Goal: Communication & Community: Answer question/provide support

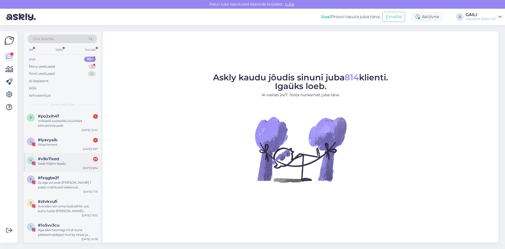
click at [60, 163] on div "Saab hiljem lisada" at bounding box center [68, 163] width 60 height 5
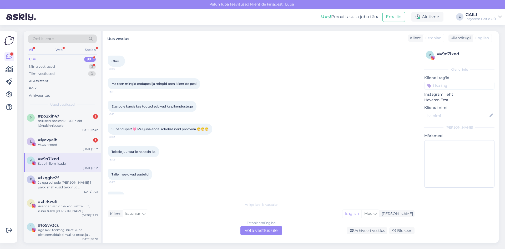
scroll to position [401, 0]
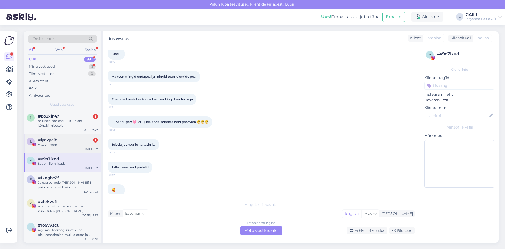
click at [44, 143] on div "Attachment" at bounding box center [68, 144] width 60 height 5
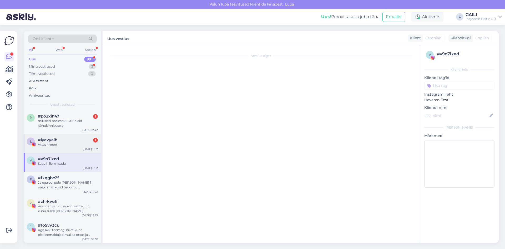
scroll to position [0, 0]
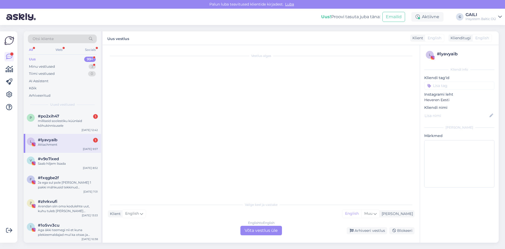
click at [56, 141] on span "#lyavyaib" at bounding box center [47, 139] width 19 height 5
click at [60, 143] on div "Attachment" at bounding box center [68, 144] width 60 height 5
click at [54, 160] on span "#v9o7ixed" at bounding box center [48, 158] width 21 height 5
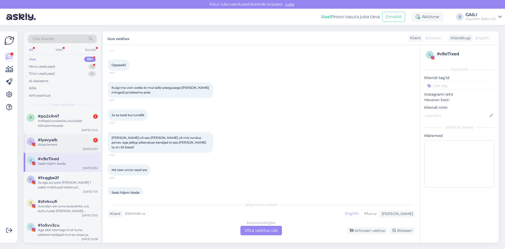
click at [57, 143] on div "Attachment" at bounding box center [68, 144] width 60 height 5
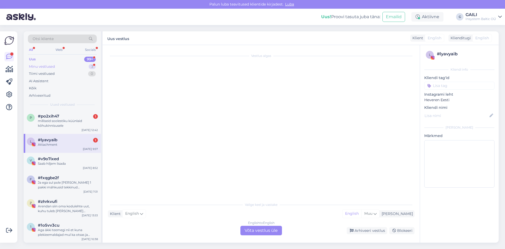
click at [51, 65] on div "Minu vestlused" at bounding box center [42, 66] width 26 height 5
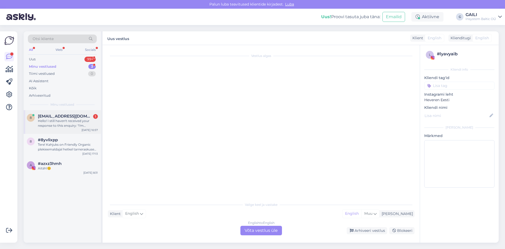
click at [68, 124] on div "Hello! I still haven't received your response to this enquiry: "I'm preparing t…" at bounding box center [68, 122] width 60 height 9
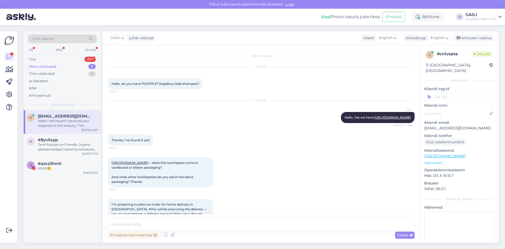
scroll to position [134, 0]
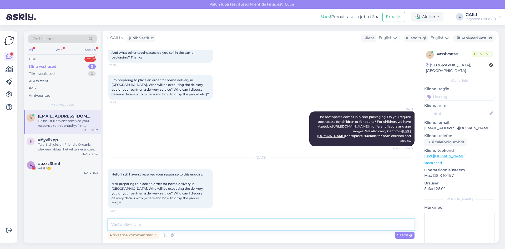
click at [136, 223] on textarea at bounding box center [261, 224] width 307 height 11
click at [115, 225] on textarea "Ypu can add in notes delivery details and we" at bounding box center [261, 224] width 307 height 11
click at [210, 226] on textarea "You can add in notes delivery details and we" at bounding box center [261, 224] width 307 height 11
drag, startPoint x: 225, startPoint y: 222, endPoint x: 105, endPoint y: 222, distance: 120.3
click at [105, 222] on div "Vestlus algas [DATE] Hello, do you have TOOFRUIT Kapidoux kids shampoo? 17:08 […" at bounding box center [261, 143] width 317 height 197
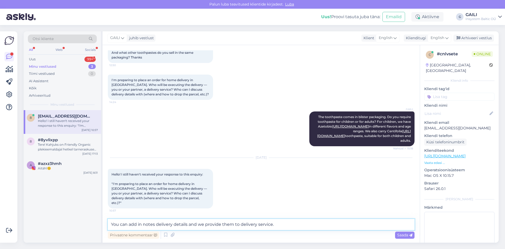
paste textarea "Please feel free to add the delivery details in the notes section, and we will …"
type textarea "Please feel free to add the delivery details in the notes section, and we will …"
click at [404, 235] on span "Saada" at bounding box center [404, 234] width 15 height 5
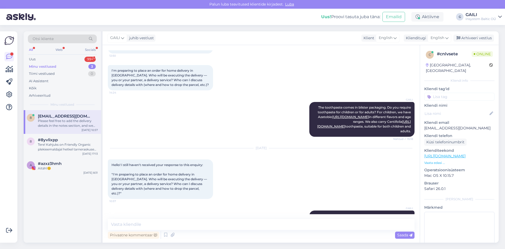
scroll to position [161, 0]
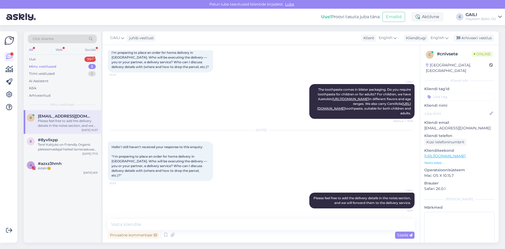
click at [59, 55] on div "Otsi kliente All Web Socials Uus 99+ Minu vestlused 3 Tiimi vestlused 0 AI Assi…" at bounding box center [62, 70] width 77 height 79
click at [58, 56] on div "Uus 99+" at bounding box center [62, 59] width 69 height 7
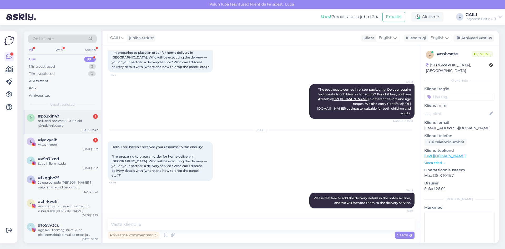
drag, startPoint x: 56, startPoint y: 123, endPoint x: 73, endPoint y: 126, distance: 17.5
click at [56, 123] on div "milliseid soolestiku küünlaid kõhukinnisusele" at bounding box center [68, 122] width 60 height 9
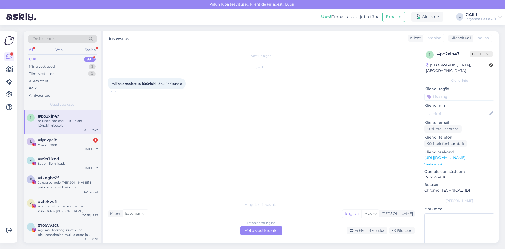
click at [256, 228] on div "Estonian to English Võta vestlus üle" at bounding box center [262, 230] width 42 height 9
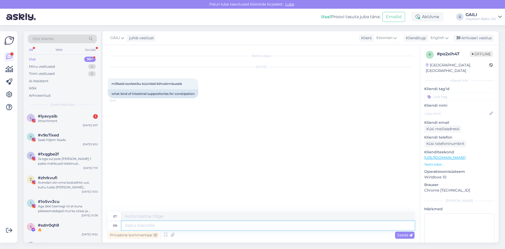
click at [162, 229] on textarea at bounding box center [268, 225] width 293 height 9
type textarea "Tere. M"
type textarea "Tere."
type textarea "Tere. Me"
type textarea "Tere. Mina"
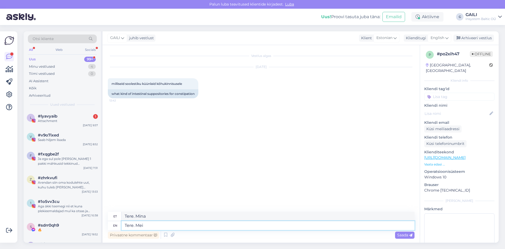
type textarea "Tere. Mei"
type textarea "Tere. Me"
type textarea "Tere. Mina"
type textarea "Tere. Me kahjuks ei"
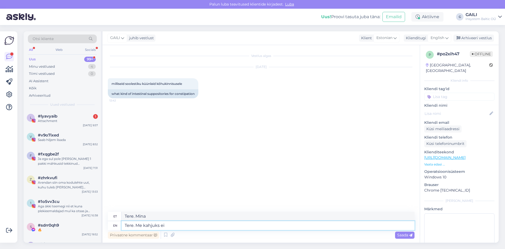
type textarea "Tere. Me kahjuks"
type textarea "Tere. Me kahjuks ei m"
type textarea "Tere. Me kahjuks ei"
type textarea "Tere. Me kahjuks ei müü küü"
type textarea "Tere. Me kahjuks ei müü"
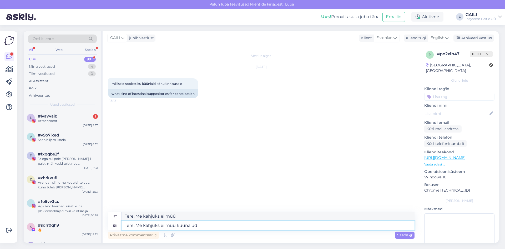
type textarea "Tere. Me kahjuks ei müü küünalud"
type textarea "Tere. Me kahjuks ei müü küünalud kõhukinnisuse jao"
type textarea "Tere. Me kahjuks ei müü küünalud kõhukinnisuse"
type textarea "Tere. Me kahjuks ei müü küünalud kõhukinnisuse jaoks."
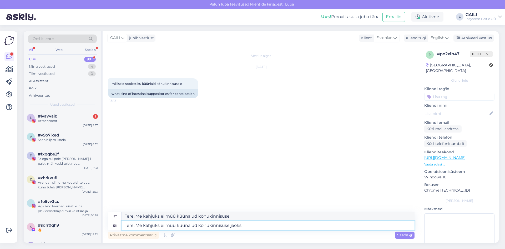
type textarea "Tere. Me kahjuks ei müü küünalud kõhukinnisuse jaoks."
type textarea "Tere. Me kahjuks ei müü küünalud kõhukinnisuse jaoks. Me s"
type textarea "Tere. Me kahjuks ei müü küünalud kõhukinnisuse jaoks. Mina"
type textarea "Tere. Me kahjuks ei müü küünalud kõhukinnisuse jaoks. Me soovitaksime kasu"
type textarea "Tere. Me kahjuks ei müü küünalud kõhukinnisuse jaoks. [PERSON_NAME]"
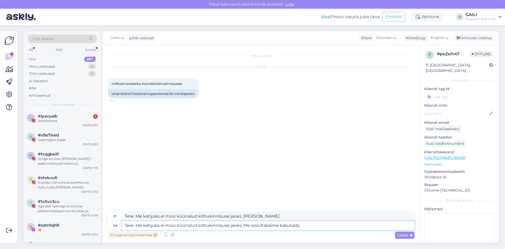
type textarea "Tere. Me kahjuks ei müü küünalud kõhukinnisuse jaoks. Me soovitaksime kasutada"
type textarea "Tere. Me kahjuks ei müü küünalud kõhukinnisuse jaoks. Me soovitame kasutada"
drag, startPoint x: 303, startPoint y: 224, endPoint x: 242, endPoint y: 224, distance: 60.5
click at [242, 224] on textarea "Tere. Me kahjuks ei müü küünalud kõhukinnisuse jaoks. Me soovitaksime kasutada" at bounding box center [268, 225] width 293 height 9
type textarea "Tere. Me kahjuks ei müü küünalud kõhukinnisuse jaoks."
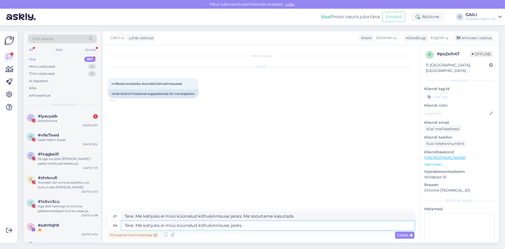
type textarea "Tere. Me kahjuks ei müü küünalud kõhukinnisuse jaoks."
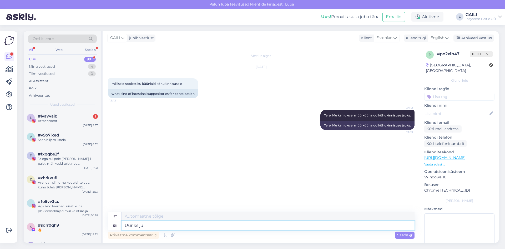
type textarea "Uuriks juu"
type textarea "Uuriks"
type textarea "Uuriks juurde, ka"
type textarea "Uuriks tagasi,"
type textarea "Uuriks juurde, kas"
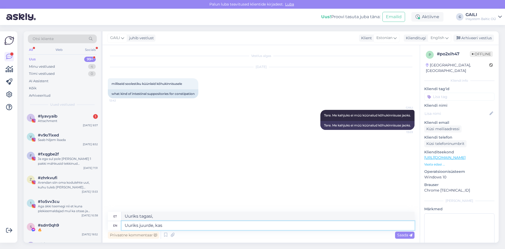
type textarea "Uuriks tagasi, kas"
type textarea "Uuriks juurde, kas lapsel, meh"
type textarea "Uuriks juurde, kui lapsel"
type textarea "Uuriks juurde, kas lapsel, mehel"
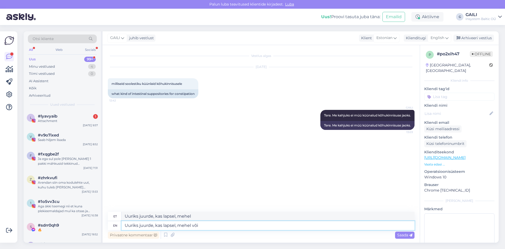
type textarea "Uuriks juurde, kas lapsel, mehel või"
type textarea "Uuriks juurde, kas lapsel, mehel või naisel"
type textarea "Uuriks juurde, kas lapsel, mehel või naisel esineb k"
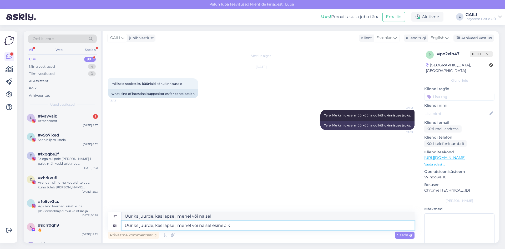
type textarea "Uuriks juurde, kas lapsel, mehel või naisel esineb"
type textarea "Uuriks juurde, kas lapsel, mehel või naisel esineb kõ"
type textarea "Uuriks juurde, kas lapsel, mehel või naisel esineb kõhukinnisust?"
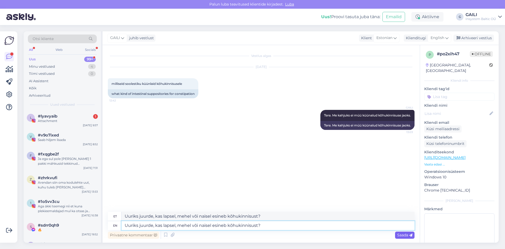
type textarea "Uuriks juurde, kas lapsel, mehel või naisel esineb kõhukinnisust?"
click at [409, 234] on span "Saada" at bounding box center [404, 234] width 15 height 5
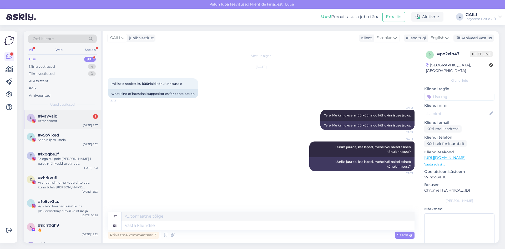
drag, startPoint x: 63, startPoint y: 120, endPoint x: 67, endPoint y: 122, distance: 4.4
click at [64, 120] on div "Attachment" at bounding box center [68, 120] width 60 height 5
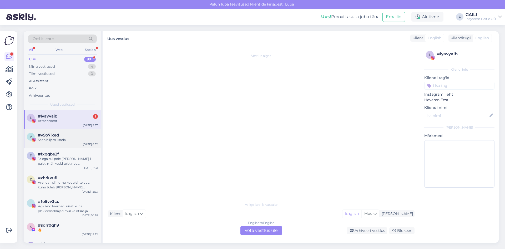
drag, startPoint x: 48, startPoint y: 137, endPoint x: 54, endPoint y: 127, distance: 11.7
click at [49, 137] on div "Saab hiljem lisada" at bounding box center [68, 139] width 60 height 5
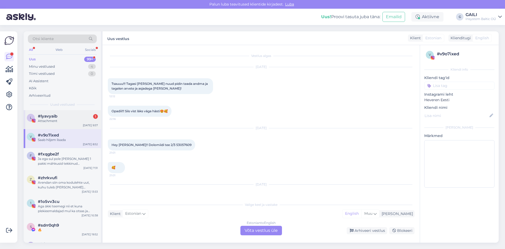
scroll to position [849, 0]
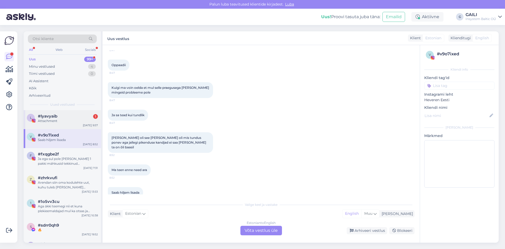
drag, startPoint x: 58, startPoint y: 122, endPoint x: 76, endPoint y: 121, distance: 18.7
click at [58, 122] on div "Attachment" at bounding box center [68, 120] width 60 height 5
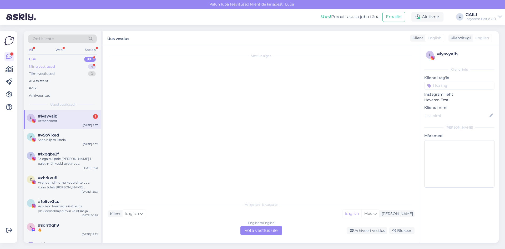
click at [47, 65] on div "Minu vestlused" at bounding box center [42, 66] width 26 height 5
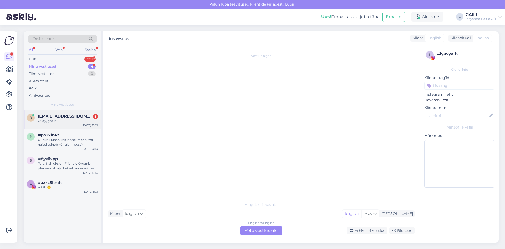
click at [56, 120] on div "Okay, got it :)" at bounding box center [68, 120] width 60 height 5
